Goal: Task Accomplishment & Management: Manage account settings

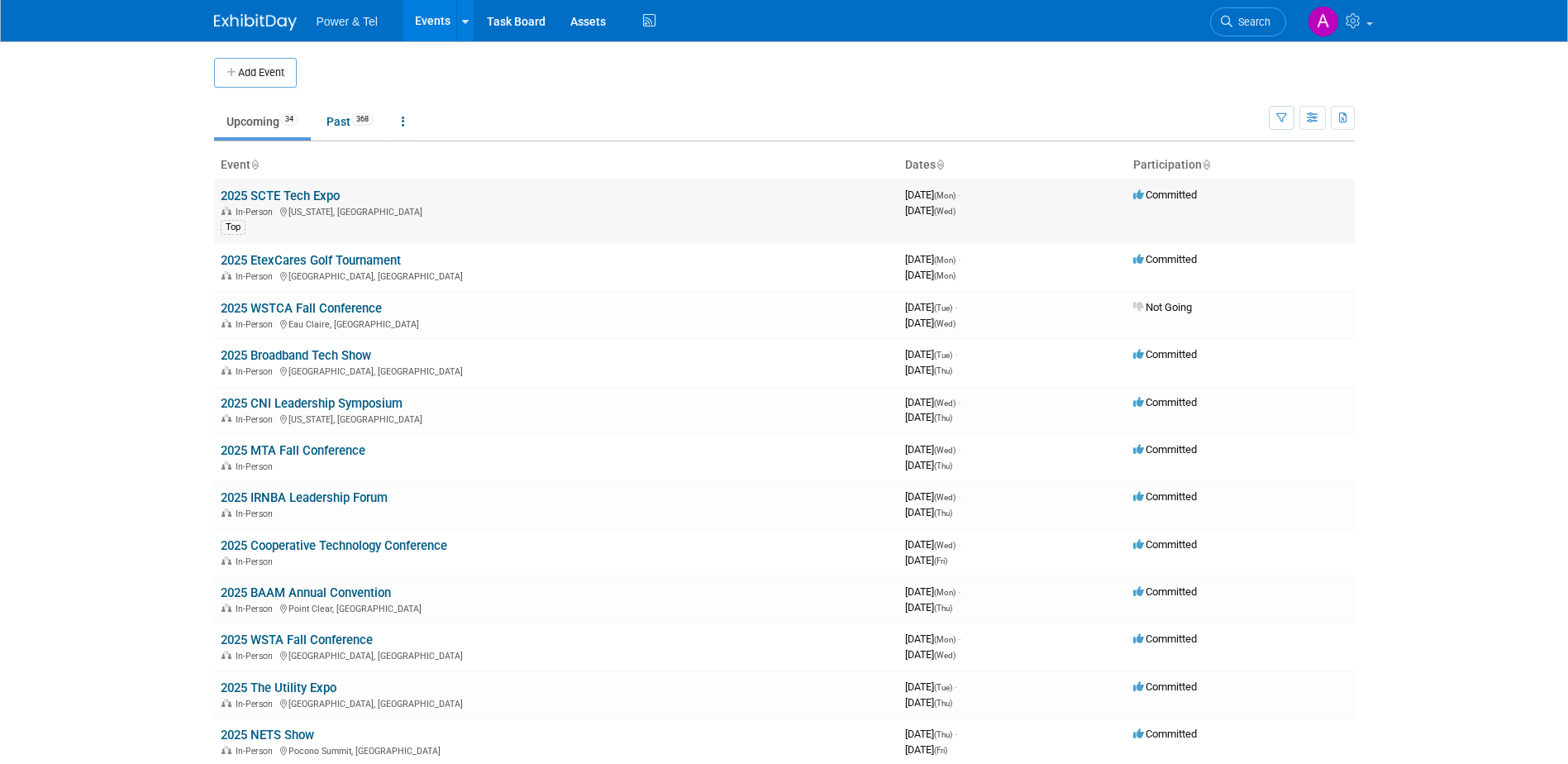
click at [316, 194] on link "2025 SCTE Tech Expo" at bounding box center [280, 195] width 119 height 15
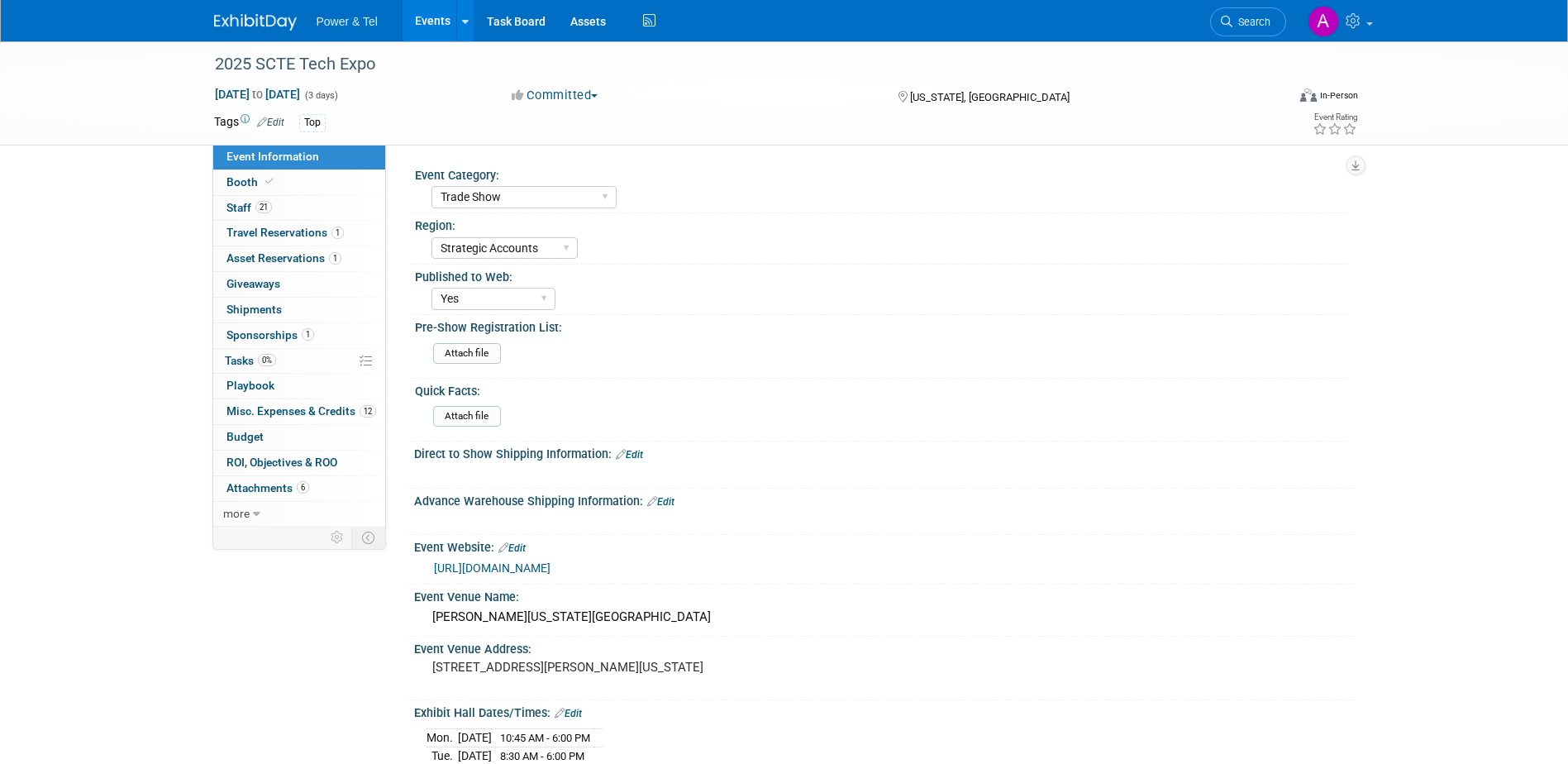
select select "Trade Show"
select select "Strategic Accounts"
select select "Yes"
click at [287, 420] on link "12 Misc. Expenses & Credits 12" at bounding box center [299, 412] width 172 height 24
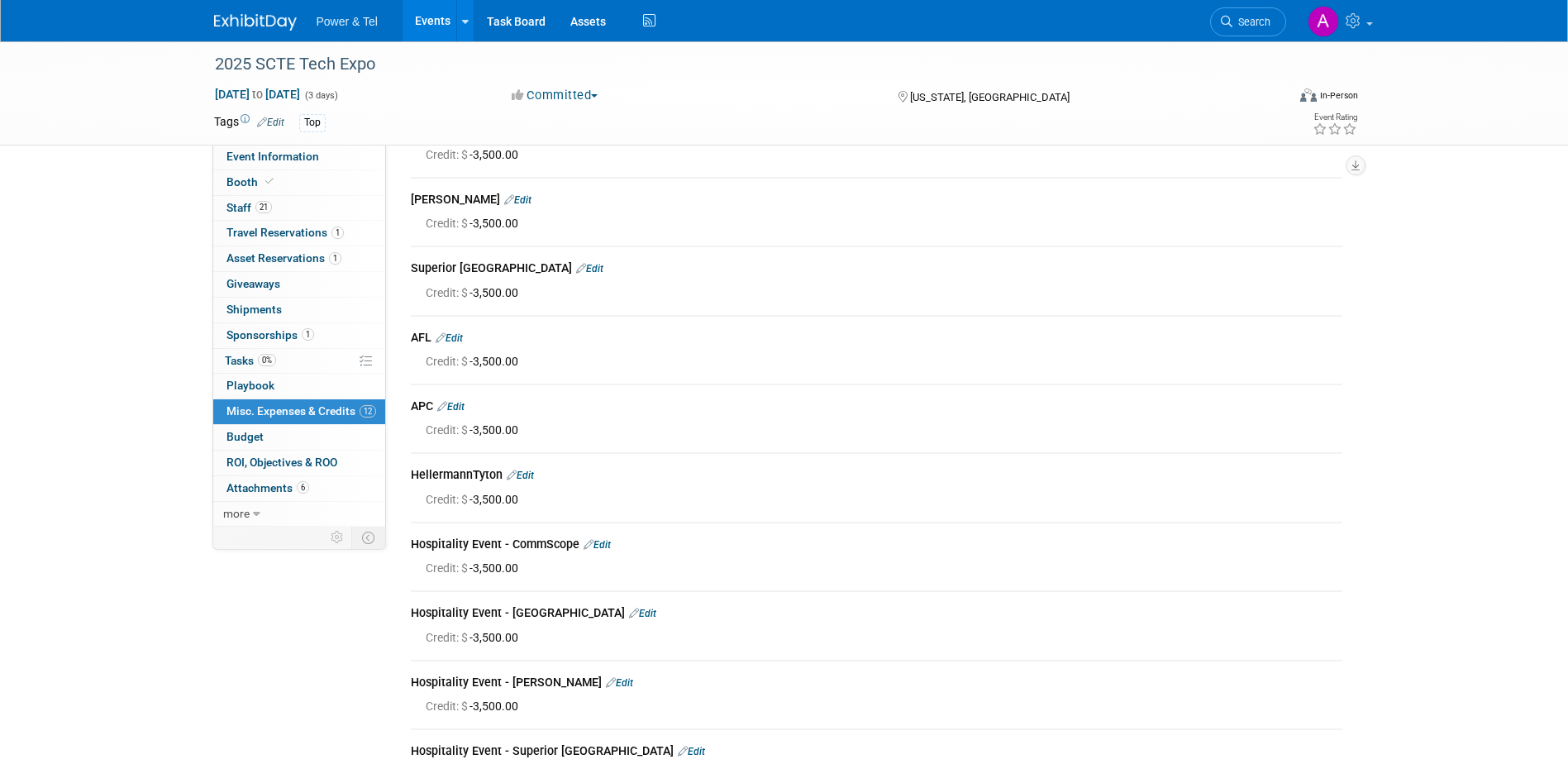
scroll to position [151, 0]
